Goal: Task Accomplishment & Management: Manage account settings

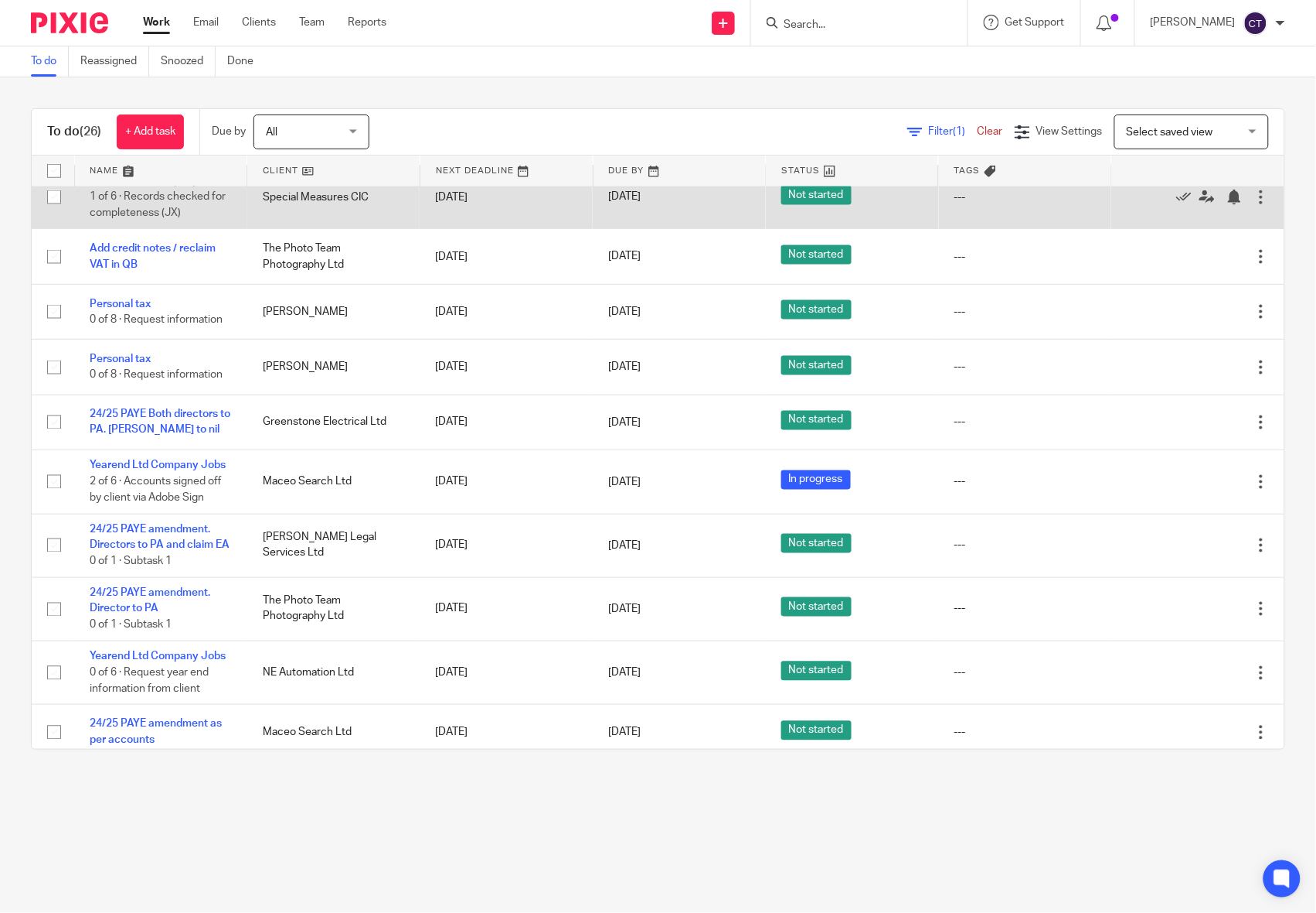
scroll to position [603, 0]
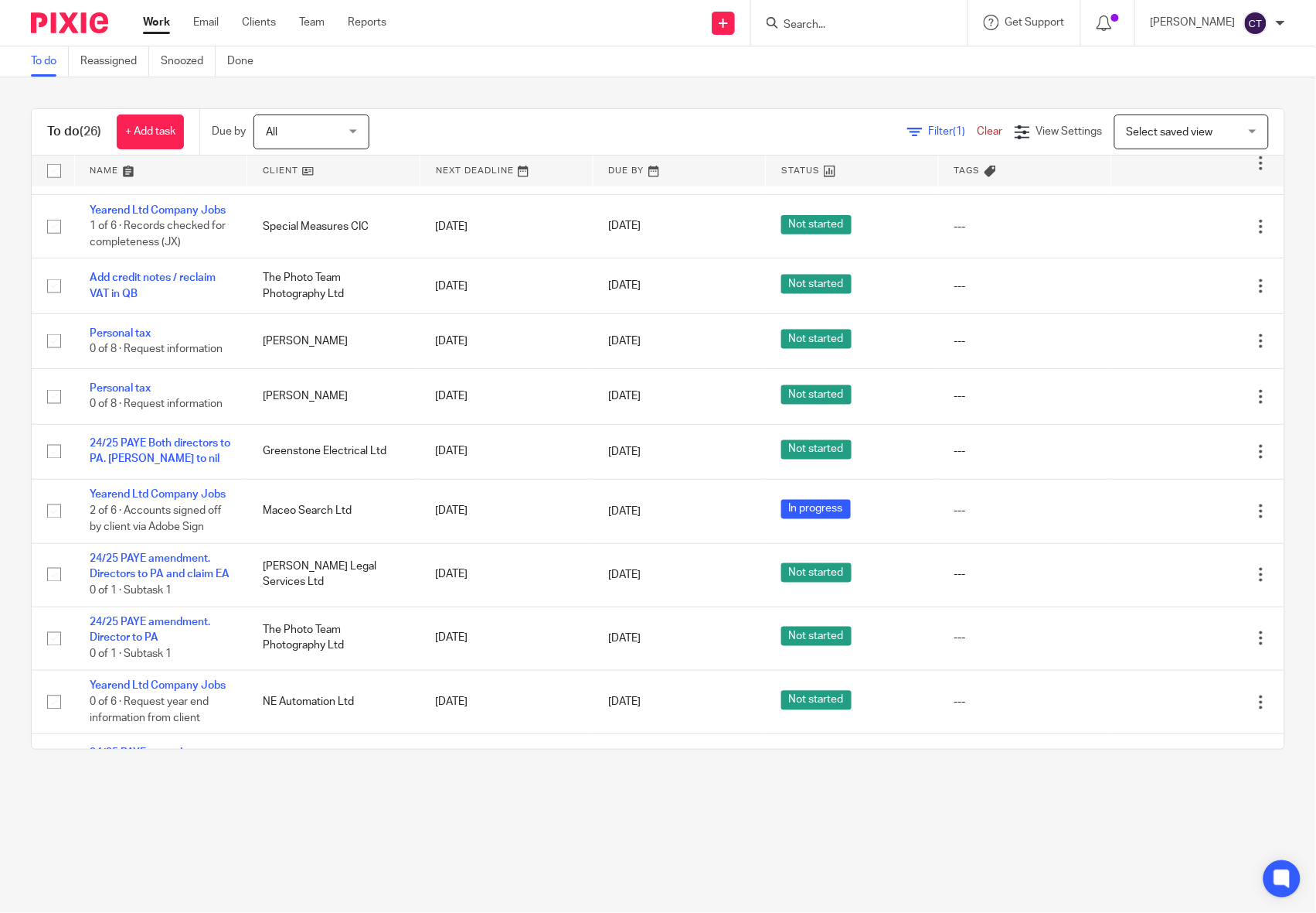
click at [697, 72] on div "To do Reassigned Snoozed Done" at bounding box center [658, 61] width 1316 height 31
click at [895, 24] on input "Search" at bounding box center [852, 25] width 139 height 14
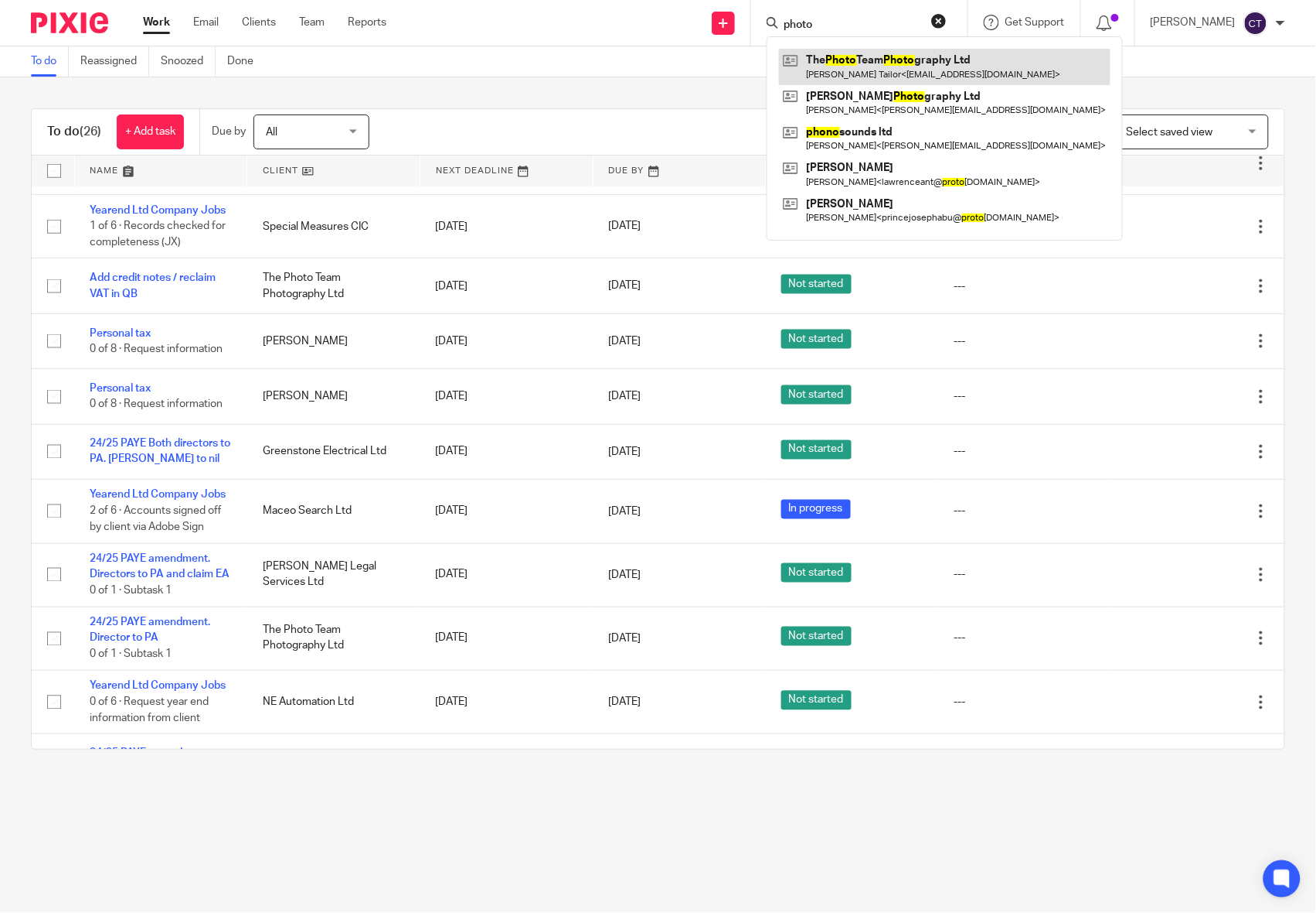
type input "photo"
click at [921, 56] on link at bounding box center [944, 66] width 331 height 35
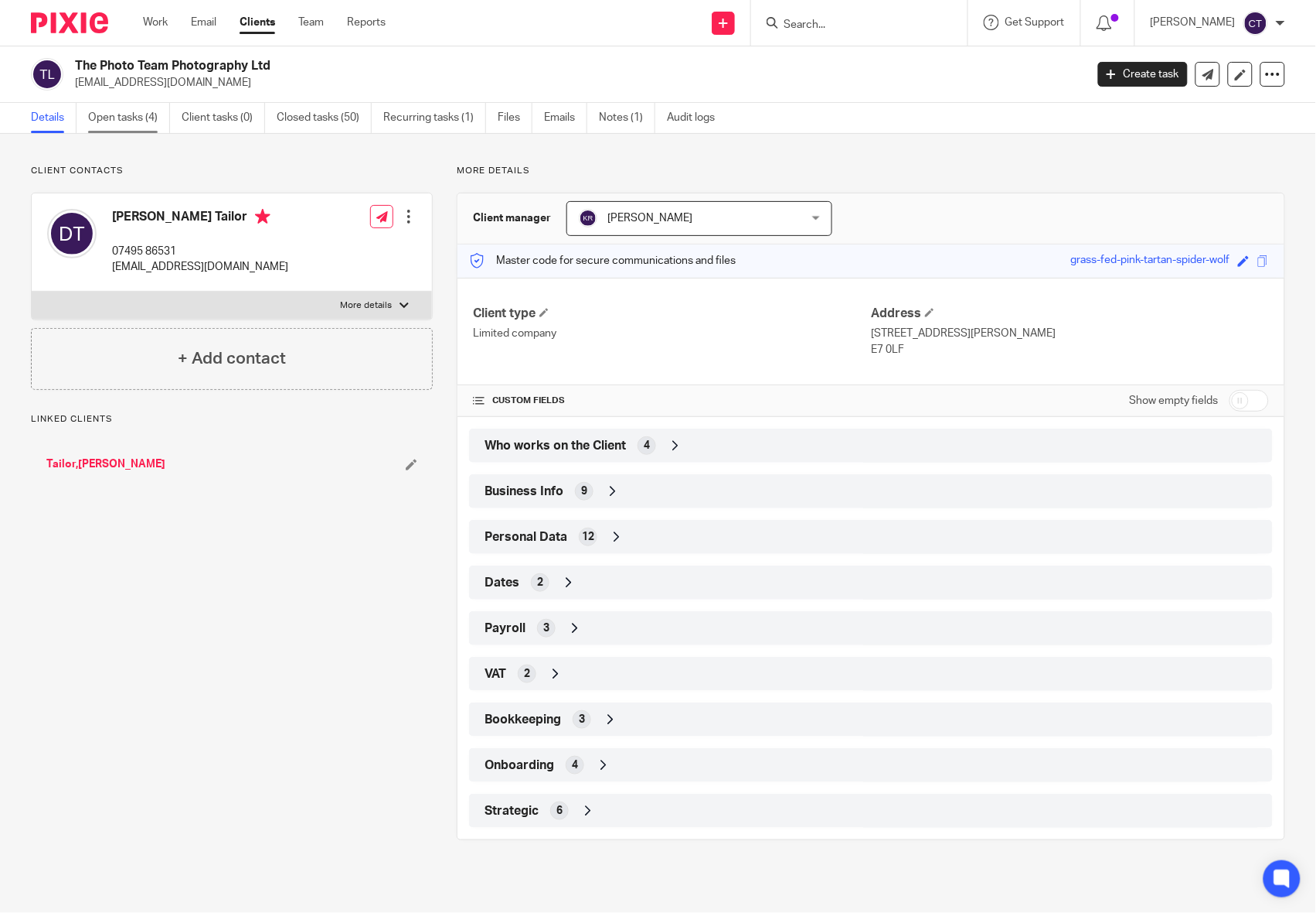
click at [105, 120] on link "Open tasks (4)" at bounding box center [129, 117] width 82 height 30
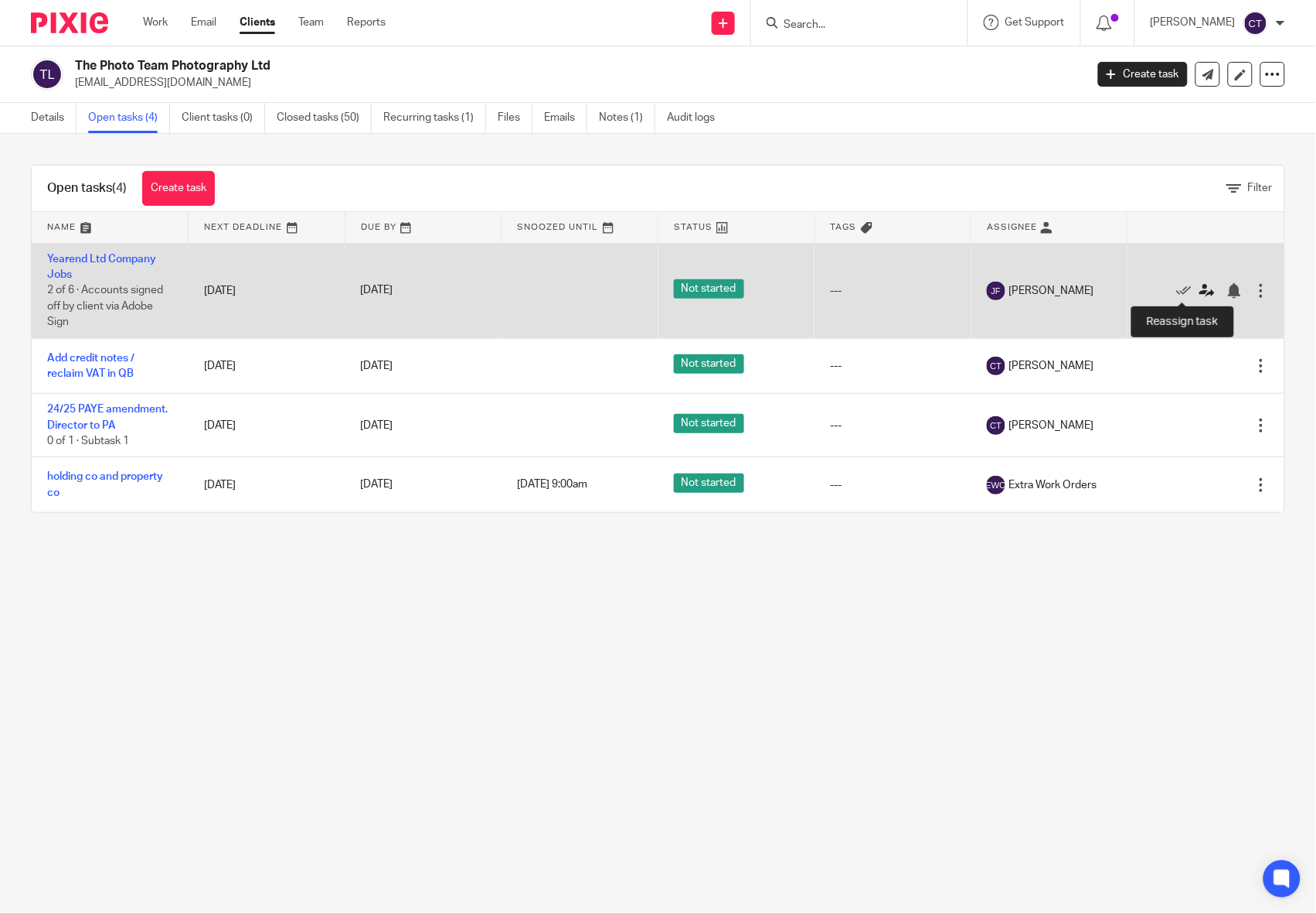
click at [1200, 293] on icon at bounding box center [1207, 290] width 15 height 15
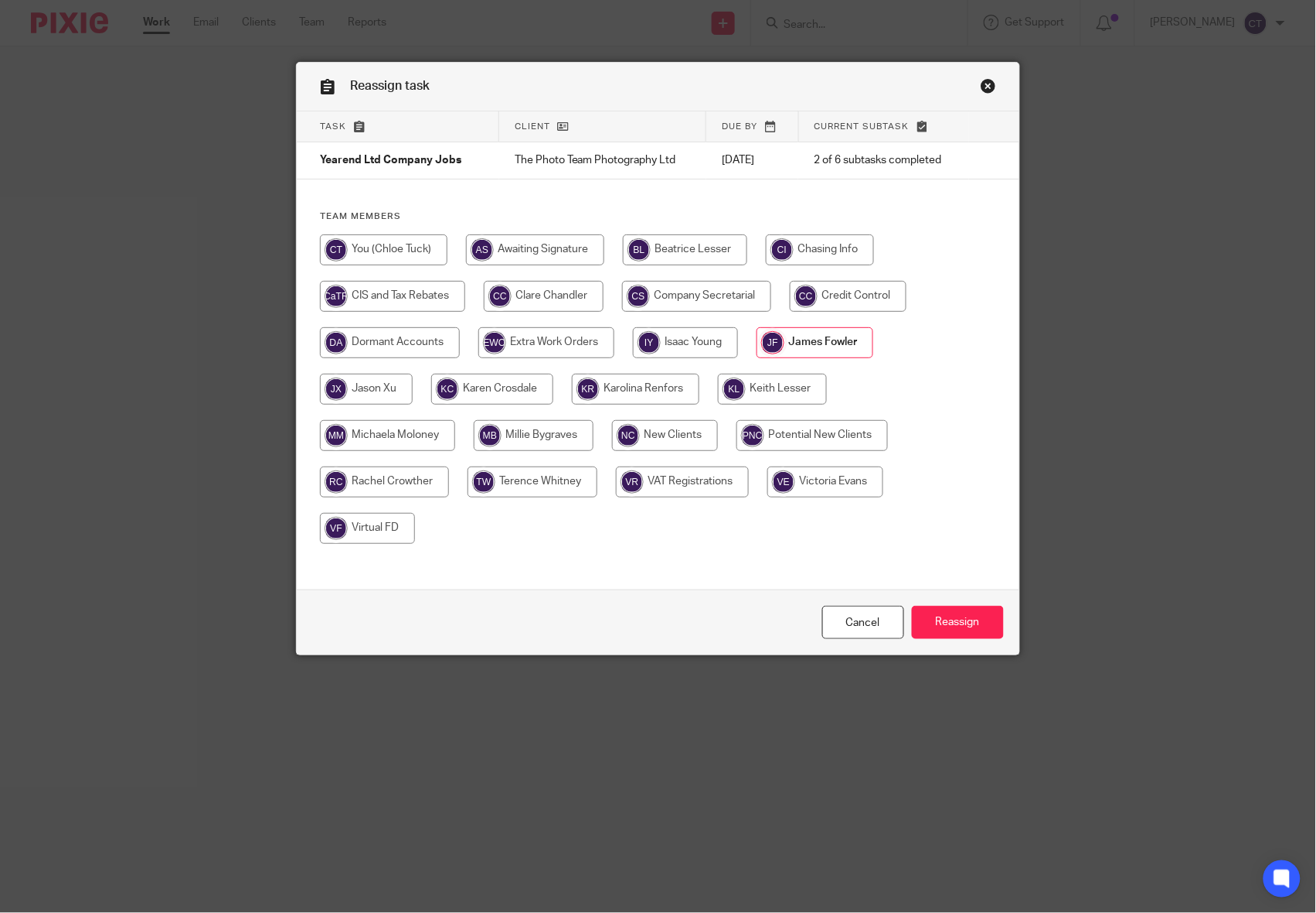
click at [730, 387] on input "radio" at bounding box center [773, 389] width 109 height 31
radio input "true"
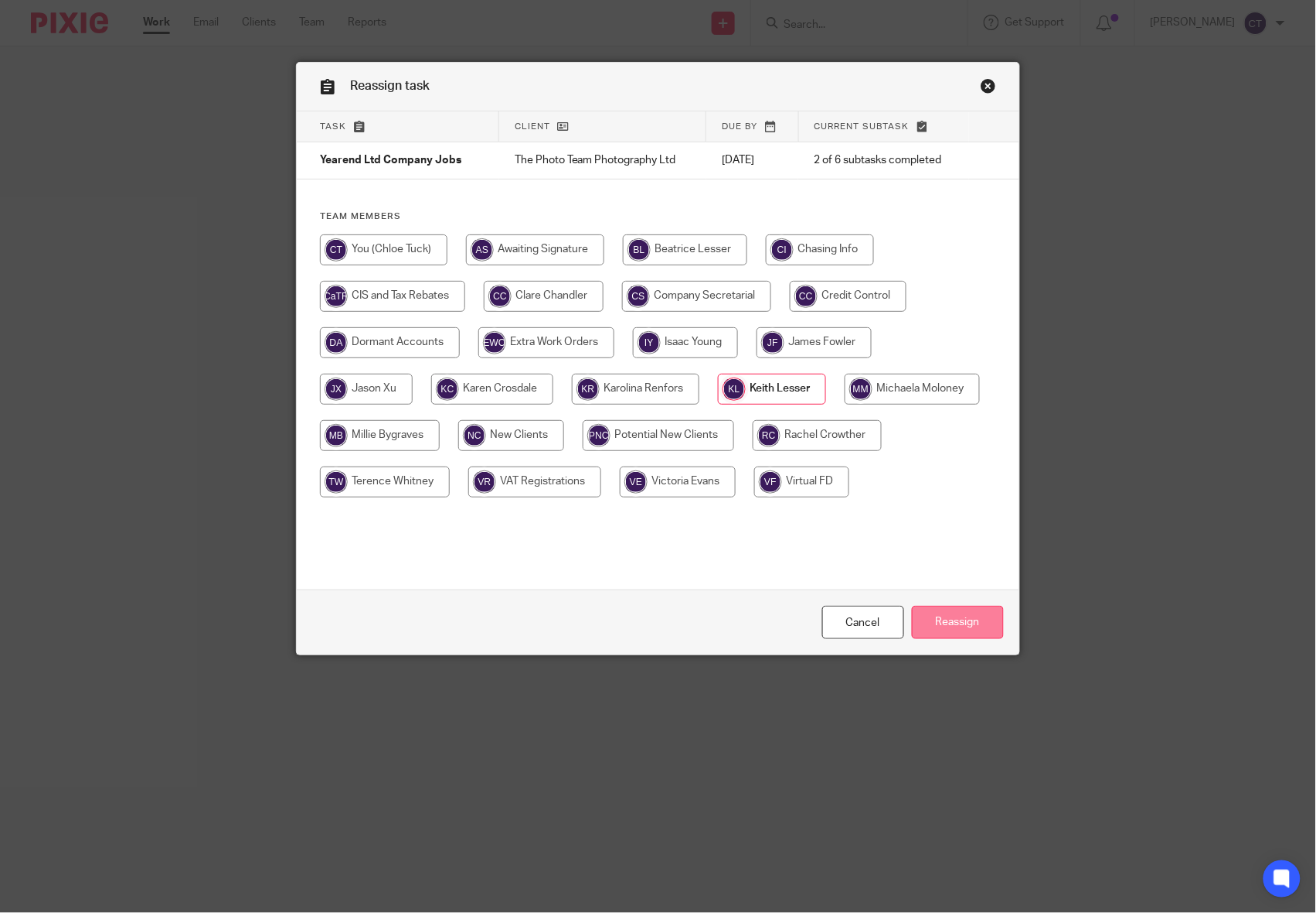
click at [968, 632] on input "Reassign" at bounding box center [959, 622] width 92 height 33
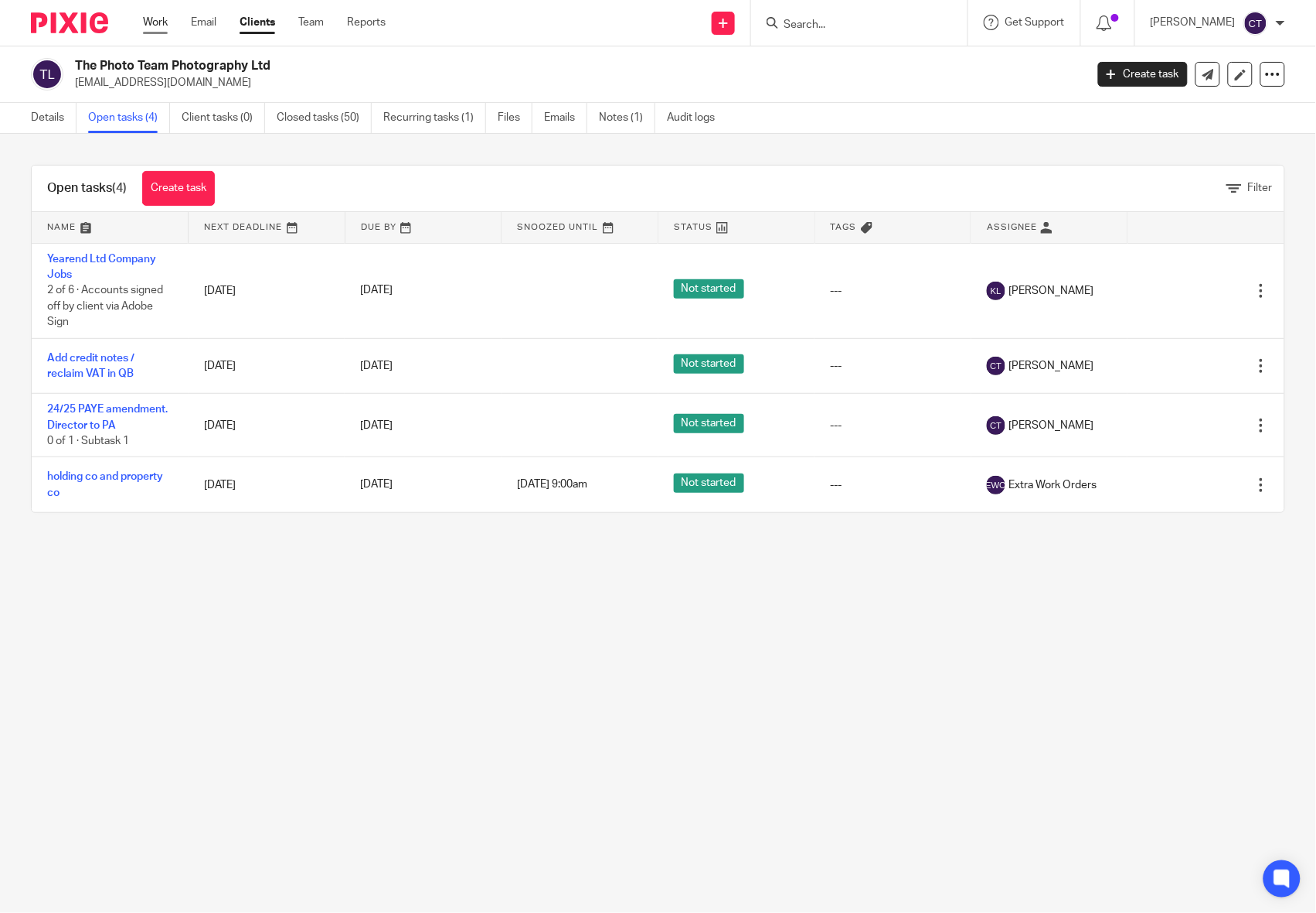
click at [145, 15] on link "Work" at bounding box center [154, 22] width 24 height 15
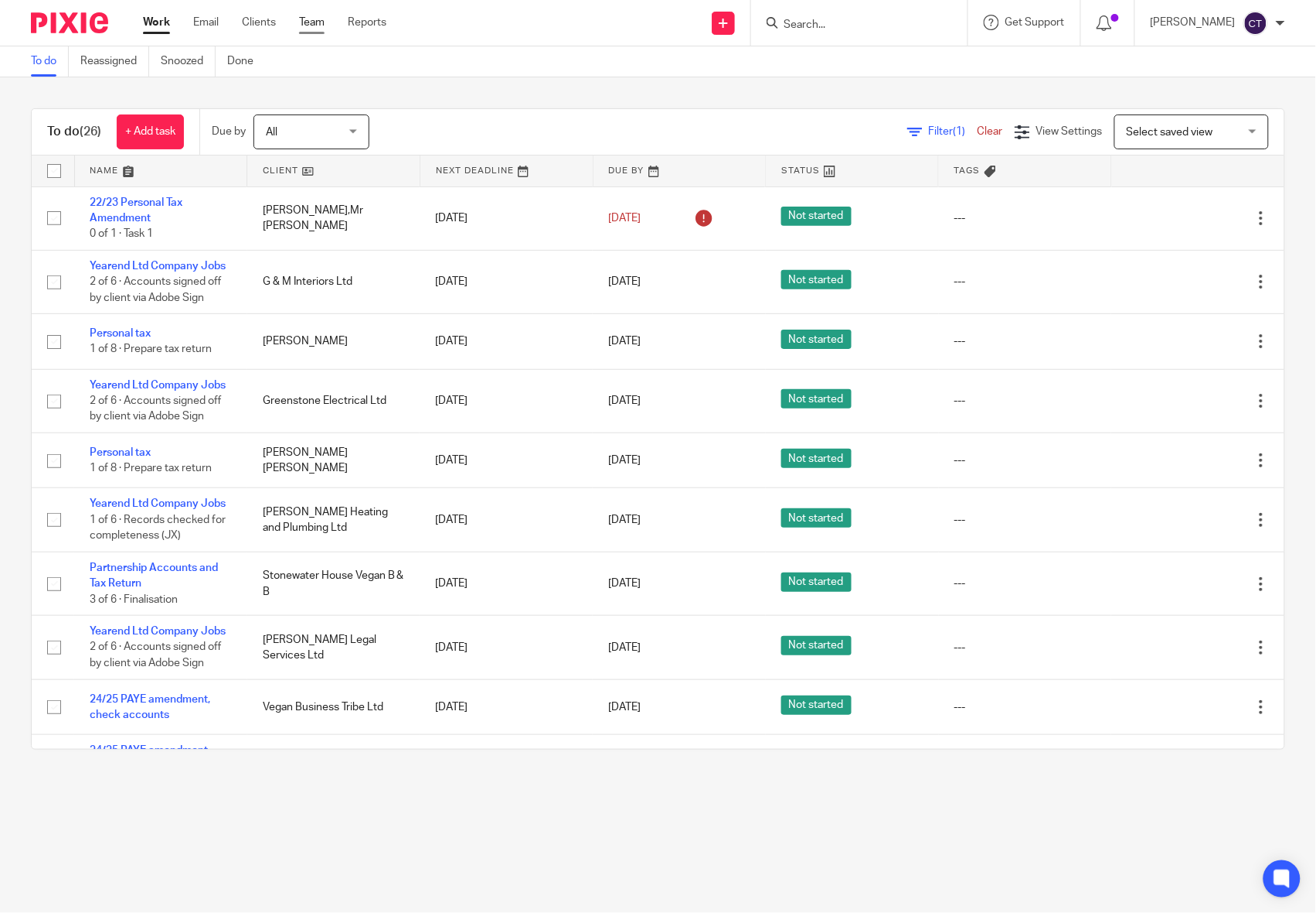
click at [302, 20] on link "Team" at bounding box center [311, 22] width 25 height 15
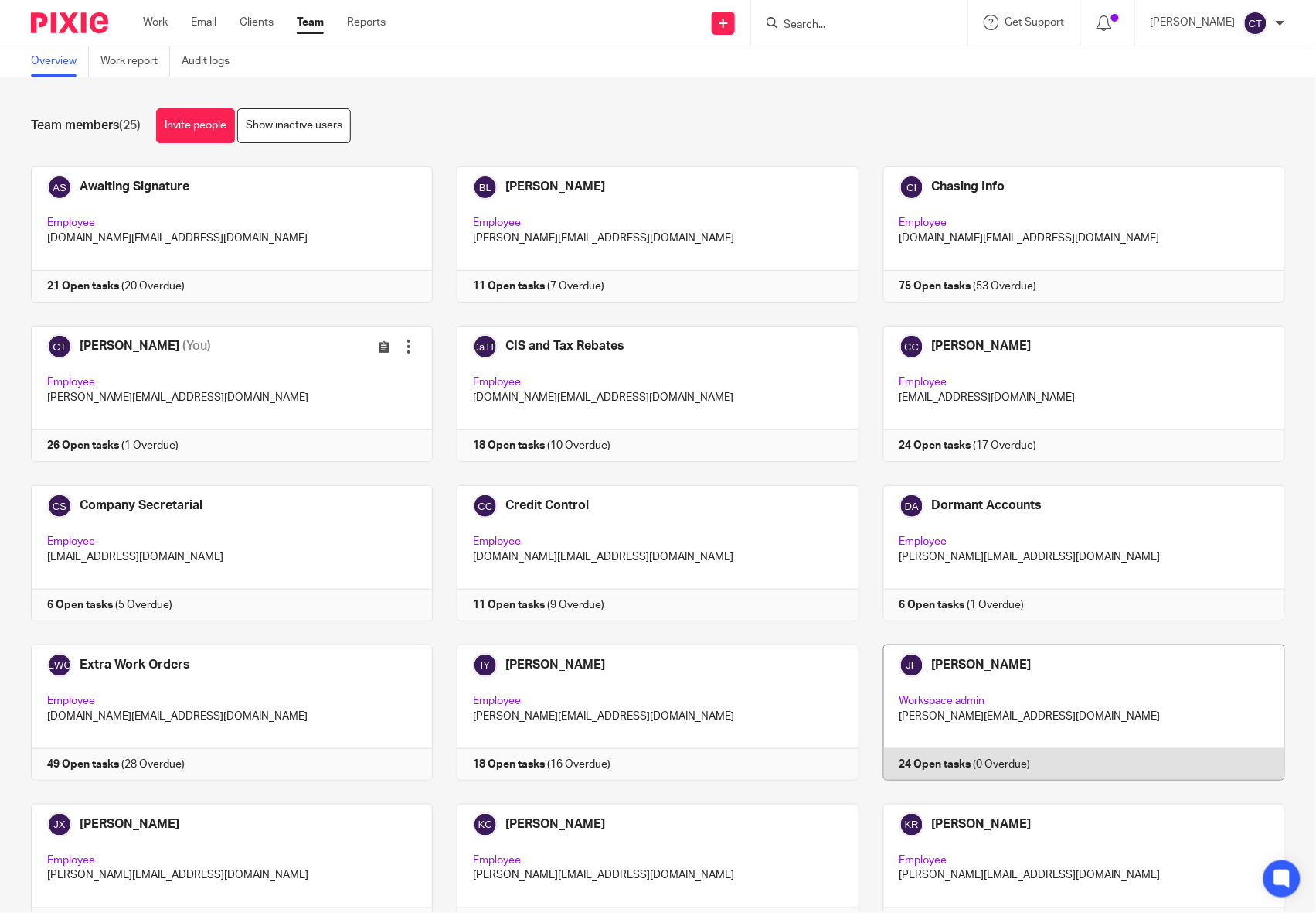
click at [925, 694] on link at bounding box center [1072, 712] width 426 height 136
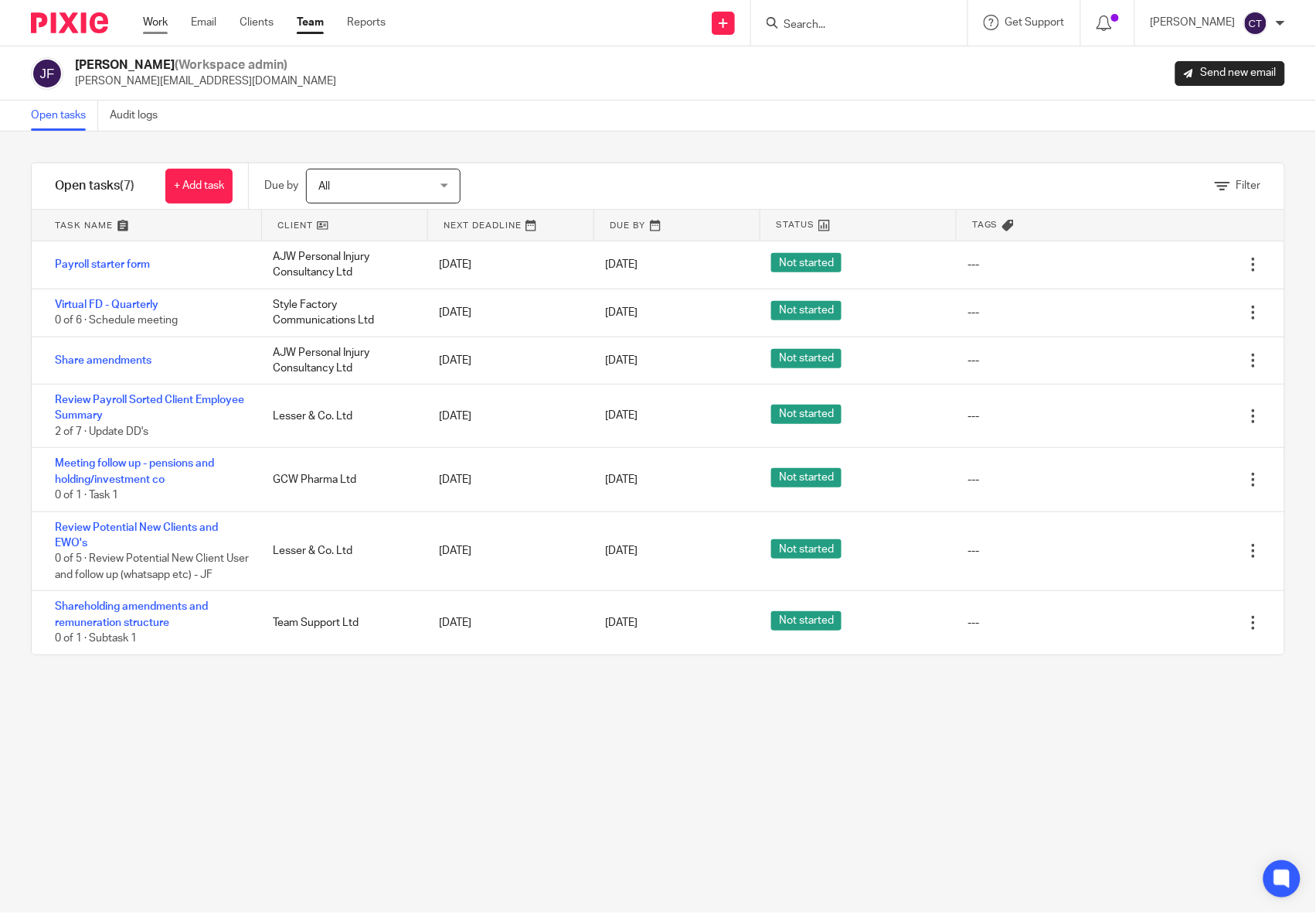
click at [159, 17] on link "Work" at bounding box center [154, 22] width 24 height 15
